Goal: Find specific page/section: Find specific page/section

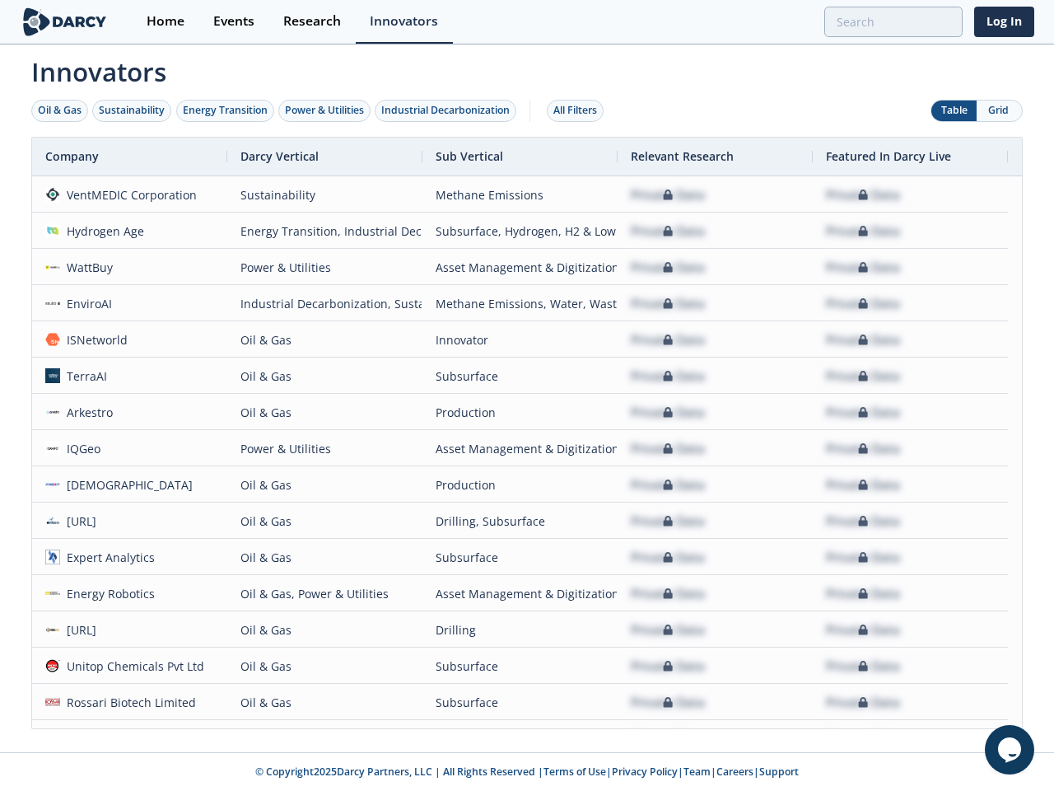
click at [60, 110] on div "Oil & Gas" at bounding box center [60, 110] width 44 height 15
click at [133, 110] on div "Sustainability" at bounding box center [132, 110] width 66 height 15
click at [226, 110] on div "Energy Transition" at bounding box center [225, 110] width 85 height 15
click at [326, 110] on div "Power & Utilities" at bounding box center [324, 110] width 79 height 15
click at [449, 110] on div "Industrial Decarbonization" at bounding box center [445, 110] width 129 height 15
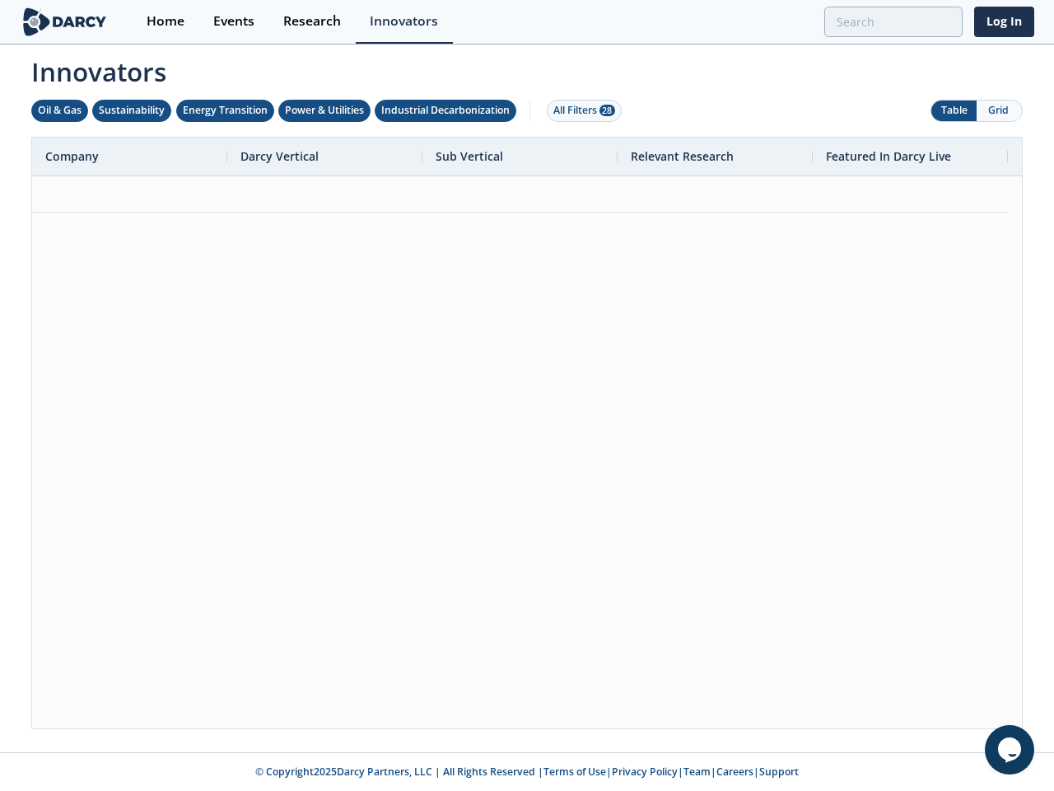
click at [580, 110] on div "All Filters 28" at bounding box center [585, 110] width 62 height 15
